Goal: Task Accomplishment & Management: Manage account settings

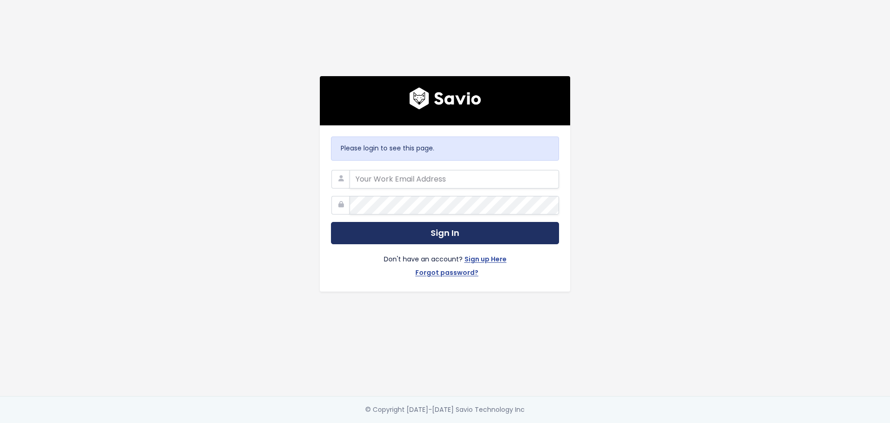
type input "[PERSON_NAME][EMAIL_ADDRESS][PERSON_NAME][DOMAIN_NAME]"
click at [418, 229] on button "Sign In" at bounding box center [445, 233] width 228 height 23
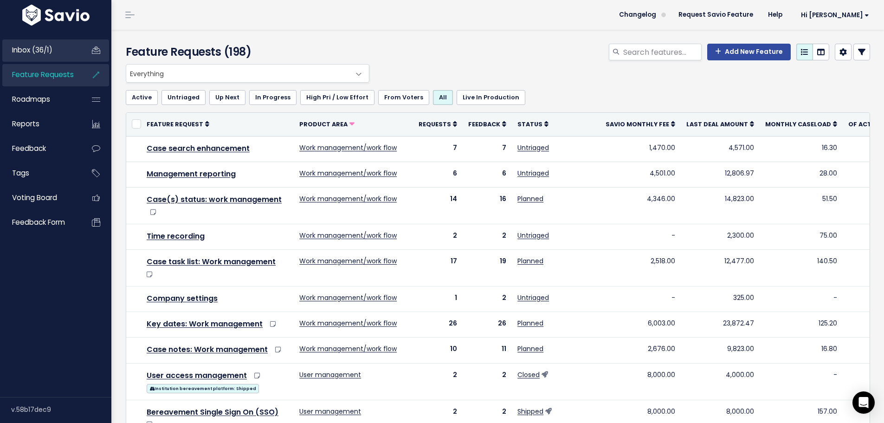
click at [55, 52] on link "Inbox (36/1)" at bounding box center [39, 49] width 75 height 21
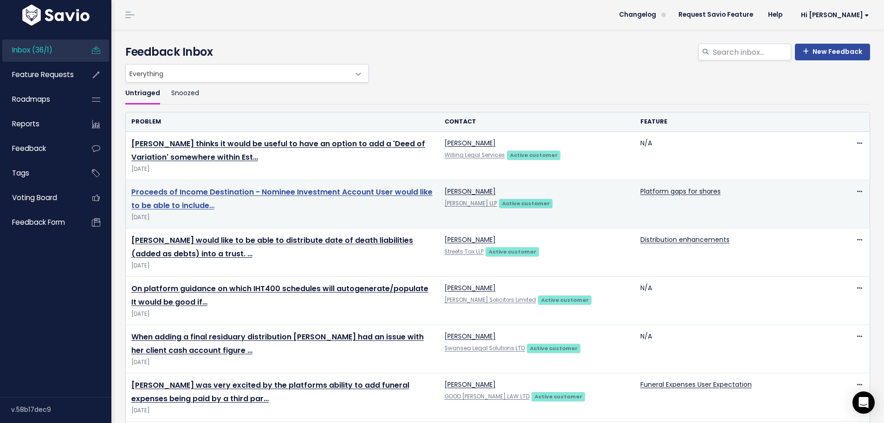
click at [311, 188] on link "Proceeds of Income Destination - Nominee Investment Account User would like to …" at bounding box center [281, 198] width 301 height 24
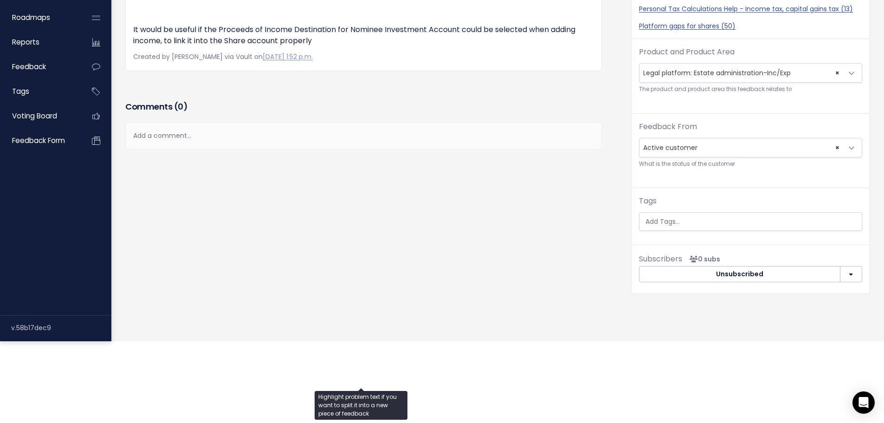
scroll to position [387, 0]
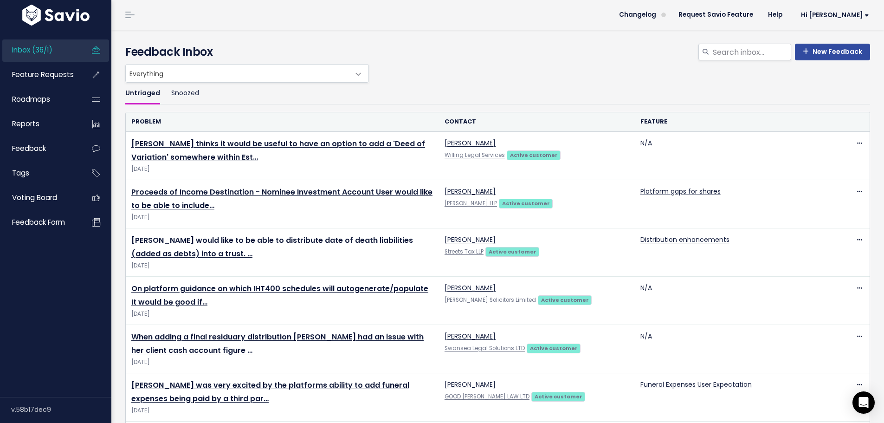
click at [506, 60] on h4 "Feedback Inbox" at bounding box center [497, 52] width 744 height 17
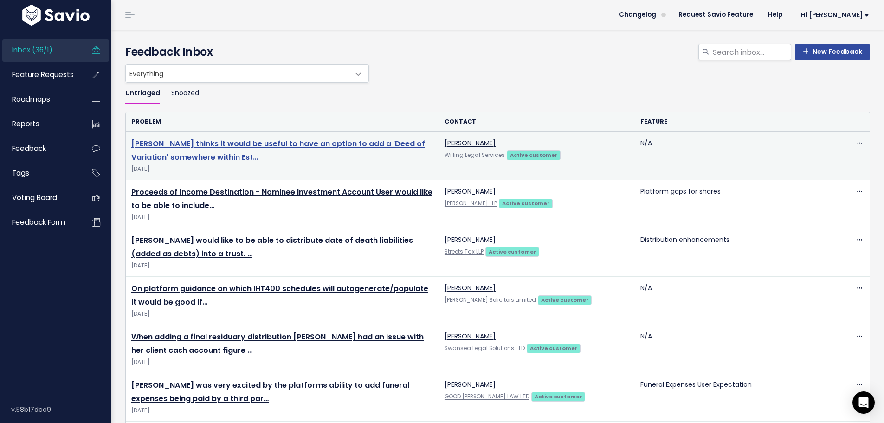
click at [357, 142] on link "Chloe thinks it would be useful to have an option to add a 'Deed of Variation' …" at bounding box center [278, 150] width 294 height 24
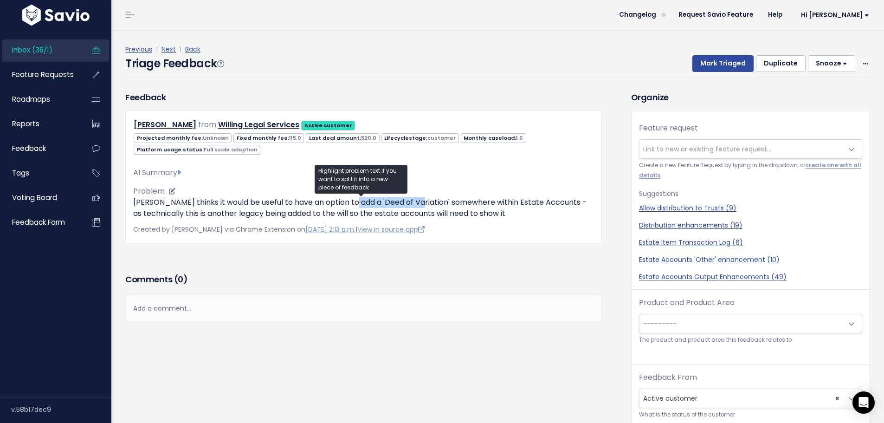
drag, startPoint x: 414, startPoint y: 203, endPoint x: 351, endPoint y: 207, distance: 63.2
click at [351, 207] on p "[PERSON_NAME] thinks it would be useful to have an option to add a 'Deed of Var…" at bounding box center [363, 208] width 461 height 22
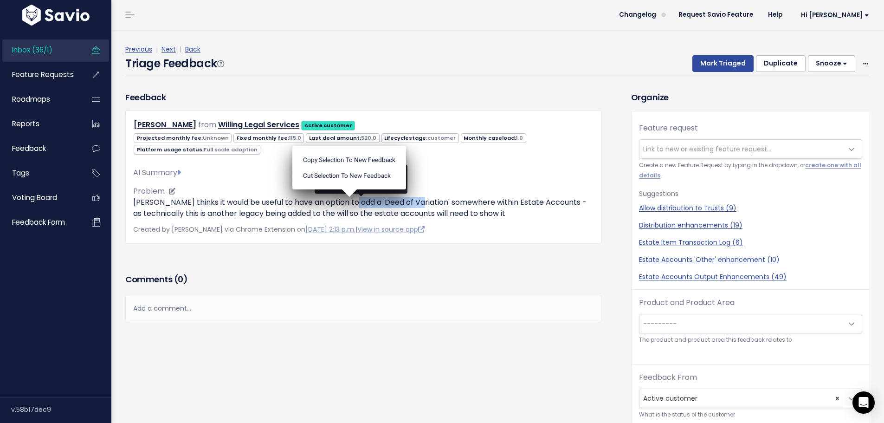
copy p "Deed of Variation'"
click at [382, 346] on div "Comments ( 0 ) Add a comment... | | | | Add a comment... xxxxxxxxxx These are n…" at bounding box center [363, 310] width 490 height 78
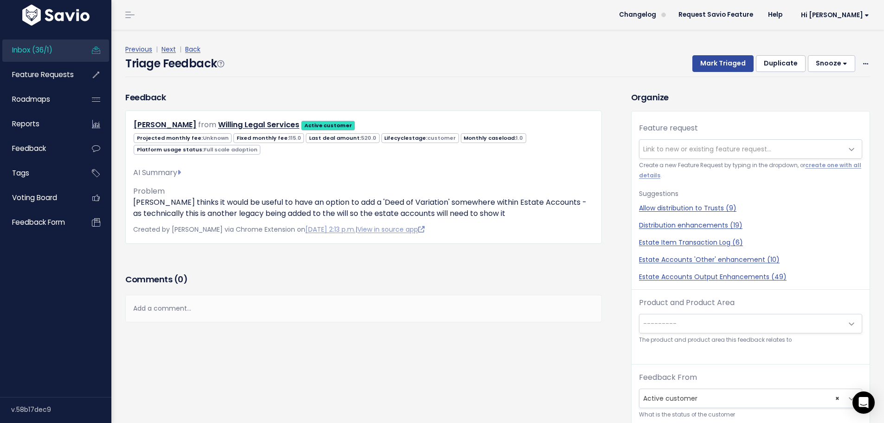
click at [51, 49] on span "Inbox (36/1)" at bounding box center [32, 50] width 40 height 10
